Goal: Task Accomplishment & Management: Use online tool/utility

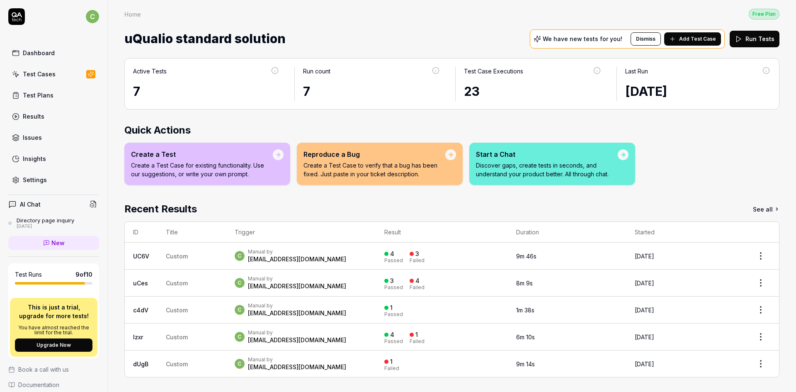
click at [680, 36] on span "Add Test Case" at bounding box center [697, 38] width 37 height 7
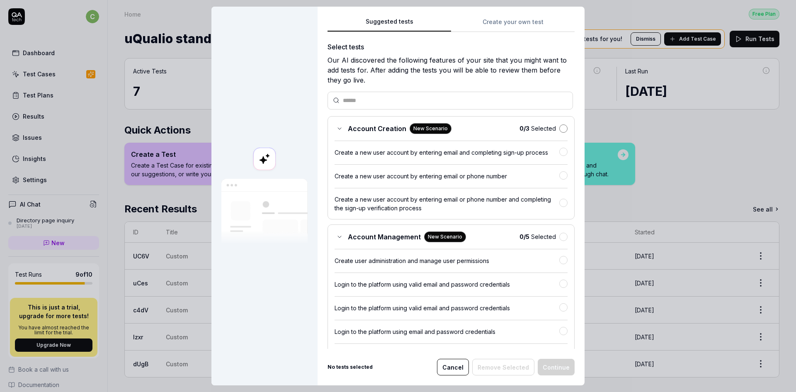
click at [559, 130] on button "button" at bounding box center [563, 128] width 8 height 8
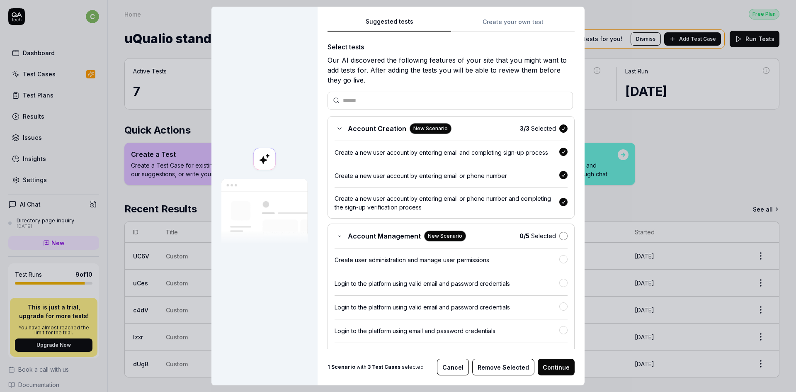
click at [559, 235] on button "button" at bounding box center [563, 236] width 8 height 8
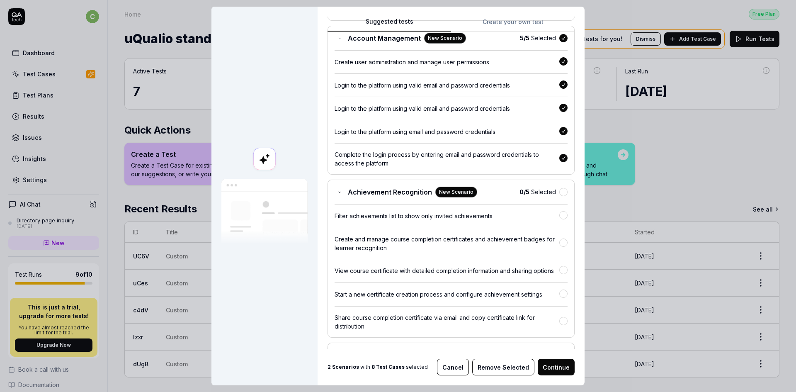
scroll to position [207, 0]
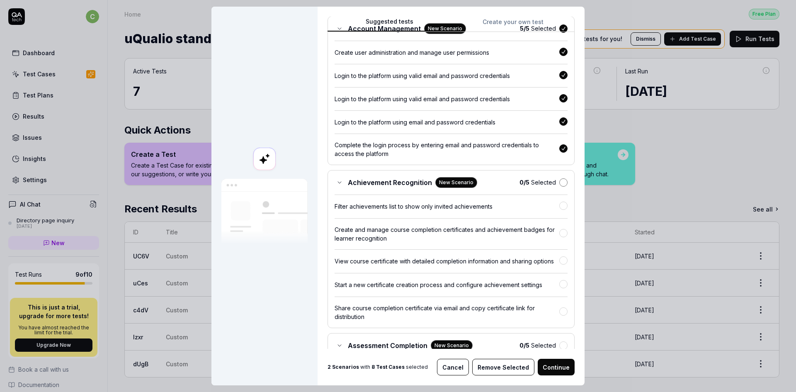
click at [559, 182] on button "button" at bounding box center [563, 182] width 8 height 8
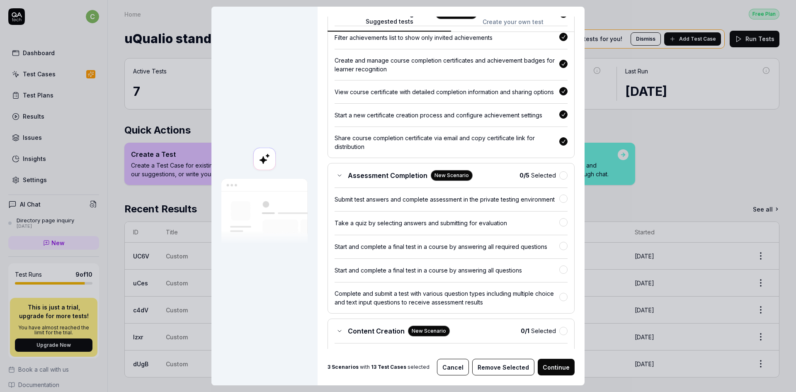
scroll to position [414, 0]
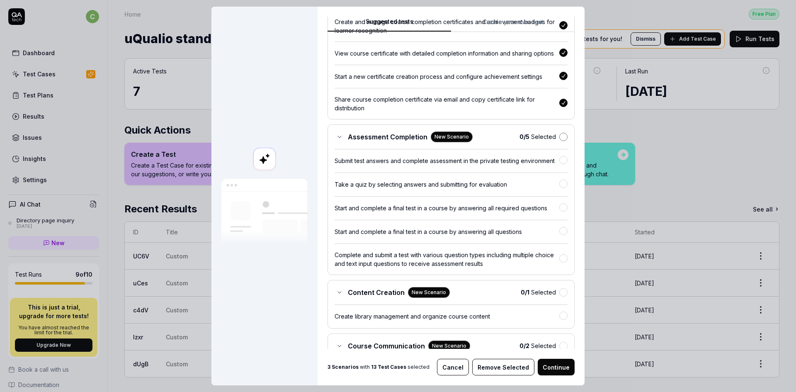
click at [559, 141] on button "button" at bounding box center [563, 137] width 8 height 8
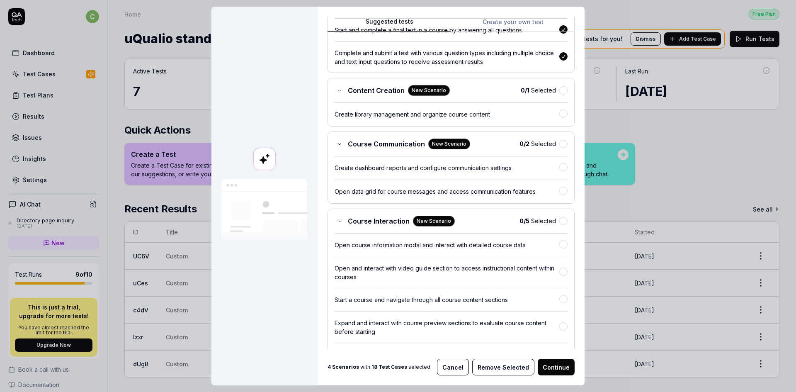
scroll to position [622, 0]
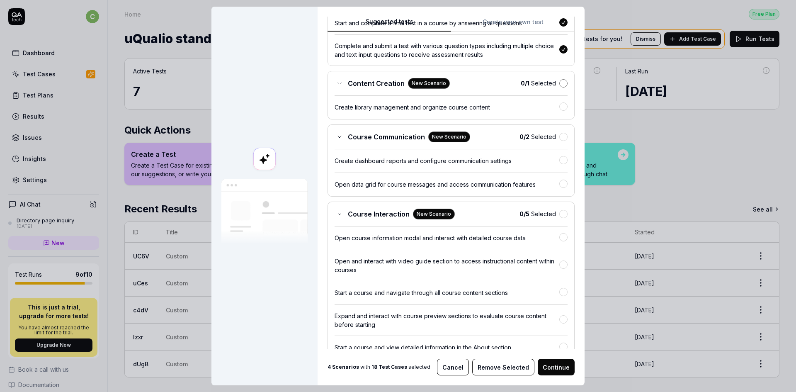
click at [559, 87] on button "button" at bounding box center [563, 83] width 8 height 8
click at [559, 140] on button "button" at bounding box center [563, 136] width 8 height 8
click at [559, 217] on button "button" at bounding box center [563, 212] width 8 height 8
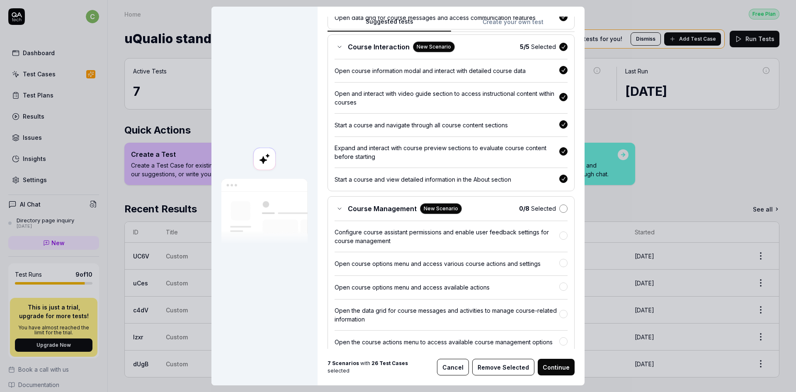
click at [559, 213] on button "button" at bounding box center [563, 208] width 8 height 8
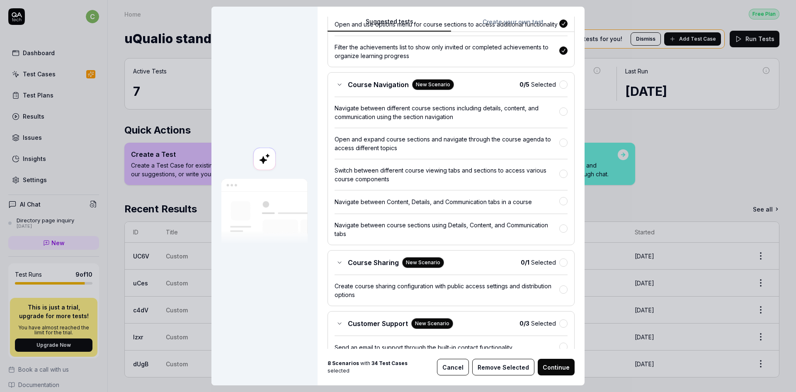
scroll to position [1160, 0]
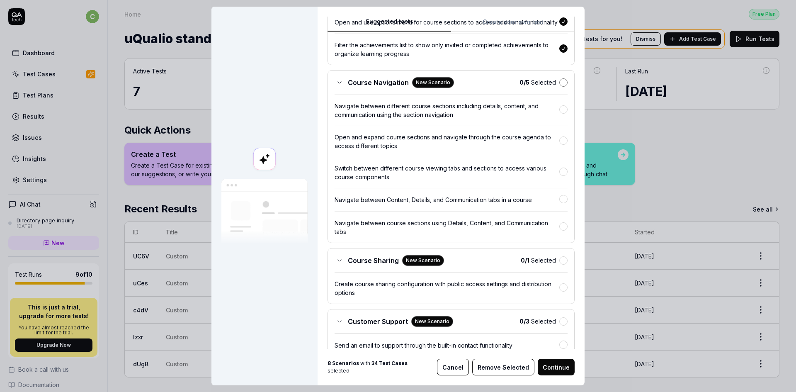
click at [559, 87] on button "button" at bounding box center [563, 82] width 8 height 8
click at [559, 264] on button "button" at bounding box center [563, 260] width 8 height 8
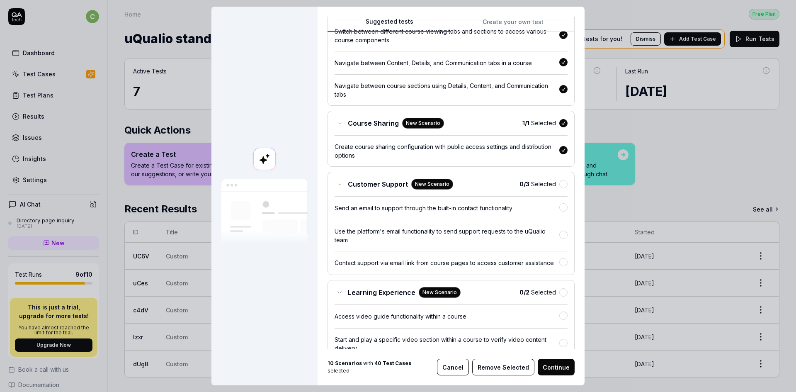
scroll to position [1326, 0]
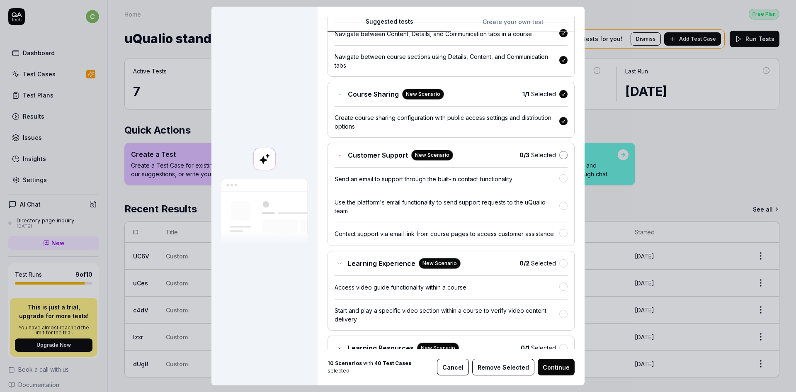
click at [559, 159] on button "button" at bounding box center [563, 155] width 8 height 8
click at [559, 266] on button "button" at bounding box center [563, 262] width 8 height 8
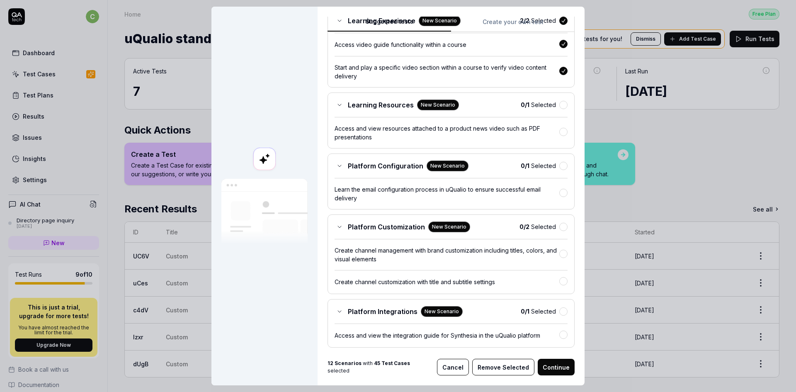
scroll to position [1575, 0]
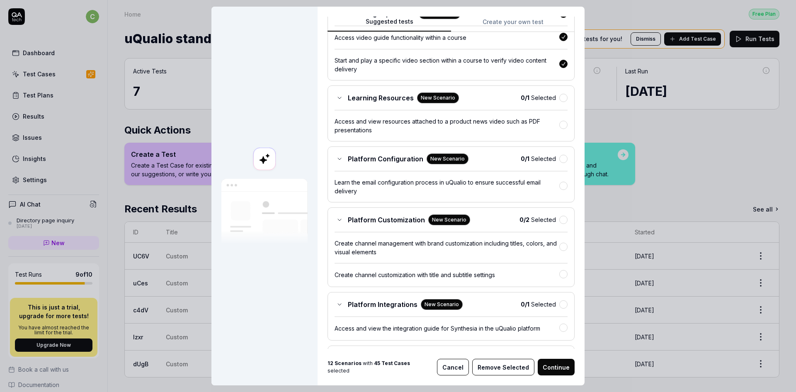
click at [554, 103] on div "Learning Resources New Scenario 0 / 1 Selected" at bounding box center [450, 97] width 233 height 11
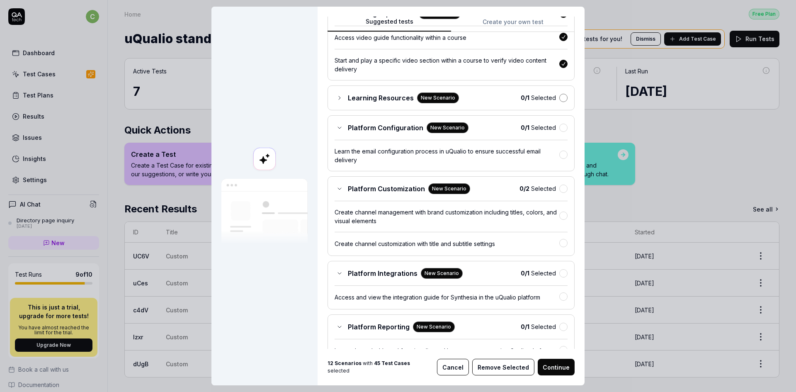
click at [559, 102] on button "button" at bounding box center [563, 98] width 8 height 8
drag, startPoint x: 558, startPoint y: 160, endPoint x: 555, endPoint y: 182, distance: 22.2
click at [557, 132] on div "0 / 1 Selected" at bounding box center [543, 127] width 47 height 9
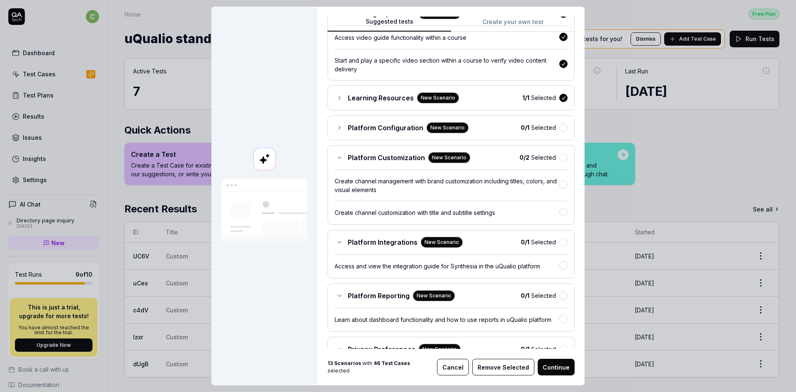
click at [559, 190] on div at bounding box center [563, 185] width 8 height 10
click at [559, 246] on button "button" at bounding box center [563, 242] width 8 height 8
click at [554, 364] on button "Continue" at bounding box center [555, 366] width 37 height 17
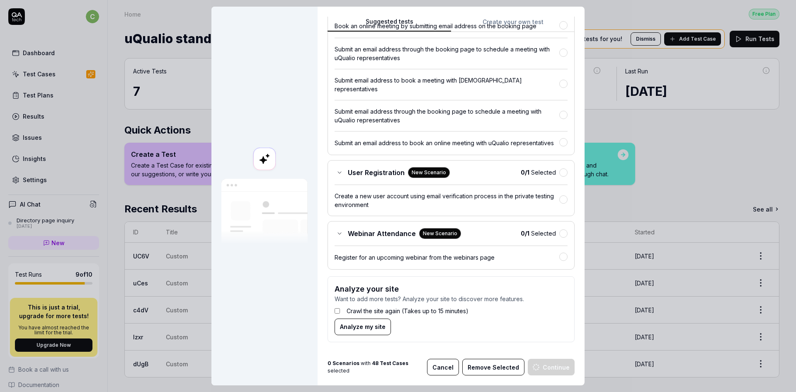
scroll to position [0, 0]
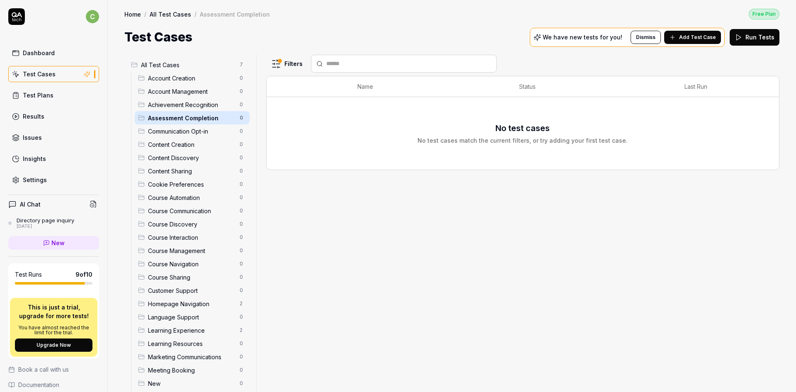
click at [750, 37] on button "Run Tests" at bounding box center [754, 37] width 50 height 17
